Goal: Task Accomplishment & Management: Use online tool/utility

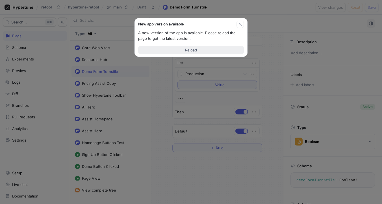
click at [199, 52] on button "Reload" at bounding box center [191, 50] width 106 height 8
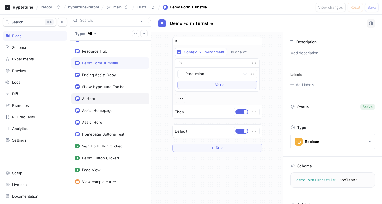
scroll to position [10, 0]
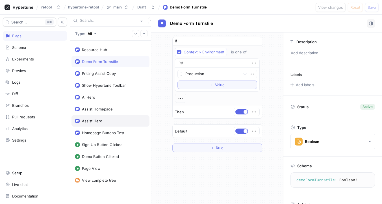
click at [106, 120] on div "Assist Hero" at bounding box center [110, 121] width 71 height 5
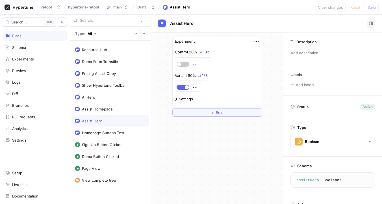
click at [158, 81] on div "Experiment Control 20% 132 Variant 80% 178 Settings ＋ Rule" at bounding box center [217, 76] width 132 height 89
click at [103, 108] on div "Assist Homepage" at bounding box center [97, 109] width 31 height 5
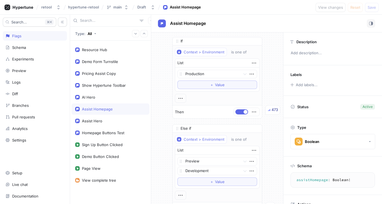
click at [158, 90] on div "If Context > Environment is one of List Production To pick up a draggable item,…" at bounding box center [217, 142] width 132 height 221
click at [164, 125] on div "If Context > Environment is one of List Production To pick up a draggable item,…" at bounding box center [217, 142] width 132 height 221
click at [107, 111] on div "Assist Homepage" at bounding box center [97, 109] width 31 height 5
click at [154, 96] on div "If Context > Environment is one of List Production To pick up a draggable item,…" at bounding box center [217, 142] width 132 height 221
click at [159, 88] on div "If Context > Environment is one of List Production To pick up a draggable item,…" at bounding box center [217, 142] width 132 height 221
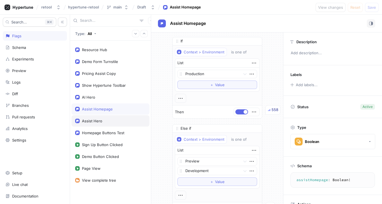
click at [102, 117] on div "Assist Hero" at bounding box center [110, 120] width 78 height 11
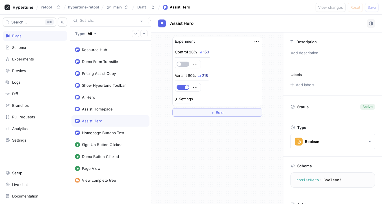
type textarea "assistHero: Boolean!"
click at [159, 68] on div "Experiment Control 20% 154 Variant 80% 219 Settings ＋ Rule" at bounding box center [217, 76] width 132 height 89
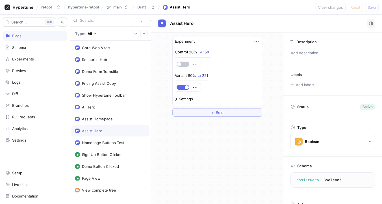
click at [256, 41] on icon "button" at bounding box center [256, 41] width 6 height 6
click at [221, 43] on div "Experiment" at bounding box center [217, 41] width 89 height 9
click at [193, 53] on div "20%" at bounding box center [193, 52] width 8 height 4
click at [25, 57] on div "Experiments" at bounding box center [23, 59] width 22 height 5
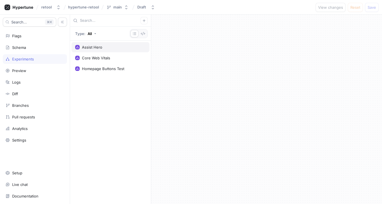
click at [89, 49] on div "Assist Hero" at bounding box center [92, 47] width 20 height 5
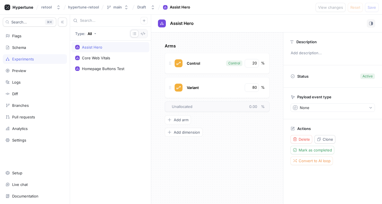
click at [157, 70] on div "Arms Control Control 20 % Variant 80 % To pick up a draggable item, press the s…" at bounding box center [217, 117] width 132 height 171
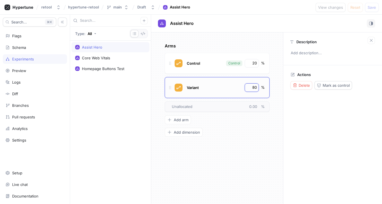
click at [253, 86] on input "80" at bounding box center [252, 88] width 10 height 6
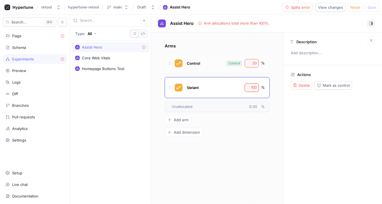
type input "100"
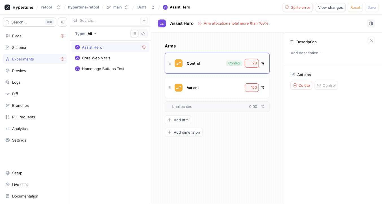
drag, startPoint x: 252, startPoint y: 64, endPoint x: 269, endPoint y: 64, distance: 16.7
click at [269, 64] on div "Control Control 20 %" at bounding box center [217, 63] width 105 height 21
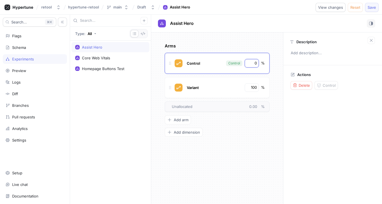
type input "0"
click at [369, 9] on span "Save" at bounding box center [371, 7] width 8 height 3
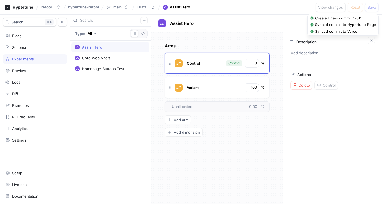
click at [215, 39] on div "Arms Control Control 0 % Variant 100 % To pick up a draggable item, press the s…" at bounding box center [217, 117] width 132 height 171
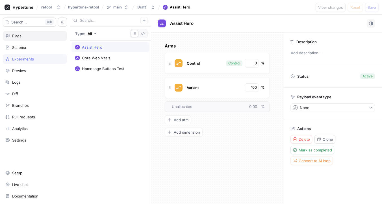
click at [17, 36] on div "Flags" at bounding box center [16, 36] width 9 height 5
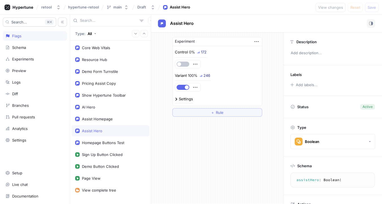
click at [213, 141] on div "Experiment Control 0% 172 Variant 100% 246 Settings ＋ Rule" at bounding box center [217, 117] width 132 height 171
click at [165, 90] on div "Experiment Control 0% Variant 100% Settings ＋ Rule" at bounding box center [217, 76] width 132 height 89
click at [30, 37] on div "Flags" at bounding box center [34, 36] width 59 height 5
click at [100, 121] on div "Assist Homepage" at bounding box center [97, 119] width 31 height 5
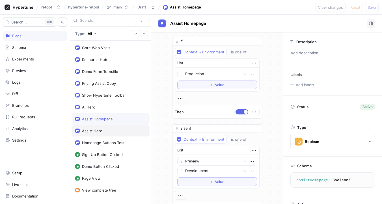
click at [91, 130] on div "Assist Hero" at bounding box center [92, 131] width 20 height 5
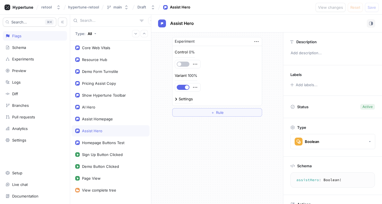
click at [162, 82] on div "Experiment Control 0% Variant 100% Settings ＋ Rule" at bounding box center [217, 76] width 132 height 89
click at [164, 95] on div "Experiment Control 0% Variant 100% Settings ＋ Rule" at bounding box center [217, 76] width 132 height 89
click at [99, 120] on div "Assist Homepage" at bounding box center [97, 119] width 31 height 5
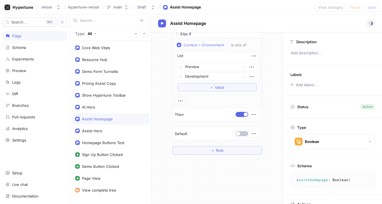
scroll to position [110, 0]
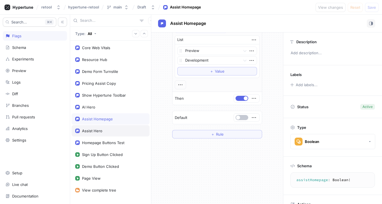
click at [95, 133] on div "Assist Hero" at bounding box center [110, 130] width 78 height 11
type textarea "assistHero: Boolean!"
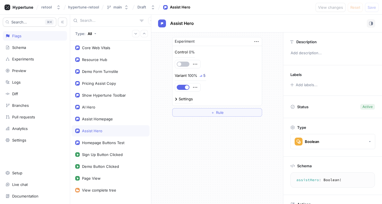
click at [163, 94] on div "Experiment Control 0% Variant 100% 5 Settings ＋ Rule" at bounding box center [217, 76] width 132 height 89
click at [275, 87] on div "Experiment Control 0% Variant 100% 5 Settings ＋ Rule" at bounding box center [217, 76] width 132 height 89
